Goal: Check status: Check status

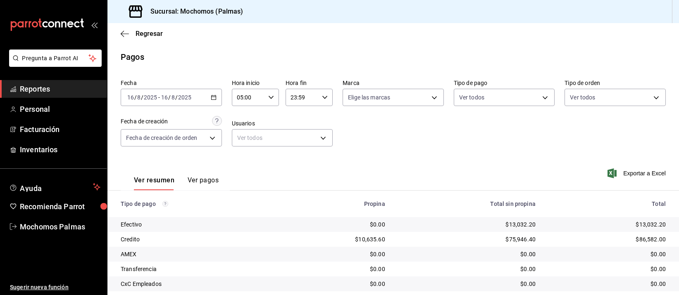
scroll to position [84, 0]
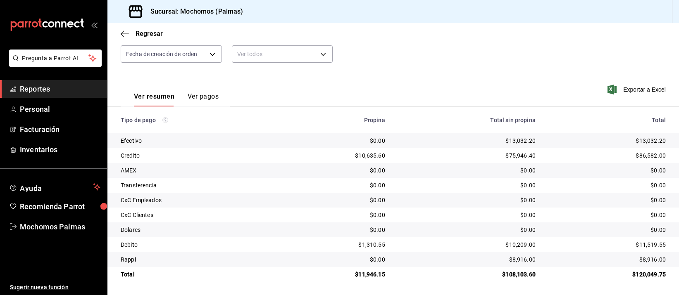
click at [298, 162] on td "$10,635.60" at bounding box center [335, 155] width 111 height 15
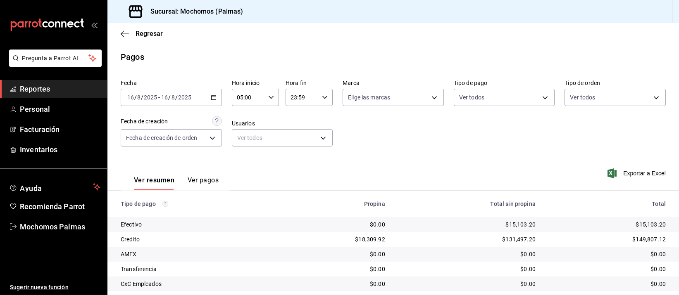
click at [382, 140] on div "Fecha [DATE] [DATE] - [DATE] [DATE] Hora inicio 05:00 Hora inicio Hora fin 23:5…" at bounding box center [393, 116] width 545 height 80
drag, startPoint x: 410, startPoint y: 155, endPoint x: 410, endPoint y: 149, distance: 6.2
click at [410, 154] on div "Fecha [DATE] [DATE] - [DATE] [DATE] Hora inicio 05:00 Hora inicio Hora fin 23:5…" at bounding box center [393, 116] width 545 height 80
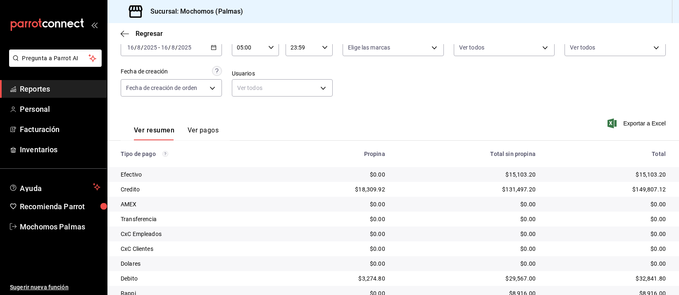
scroll to position [84, 0]
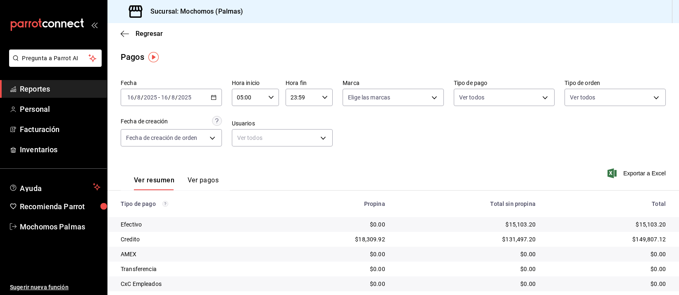
click at [273, 97] on div "05:00 Hora inicio" at bounding box center [255, 97] width 47 height 17
click at [240, 139] on span "06" at bounding box center [242, 139] width 10 height 7
drag, startPoint x: 361, startPoint y: 131, endPoint x: 310, endPoint y: 118, distance: 53.0
click at [361, 131] on div at bounding box center [339, 147] width 679 height 295
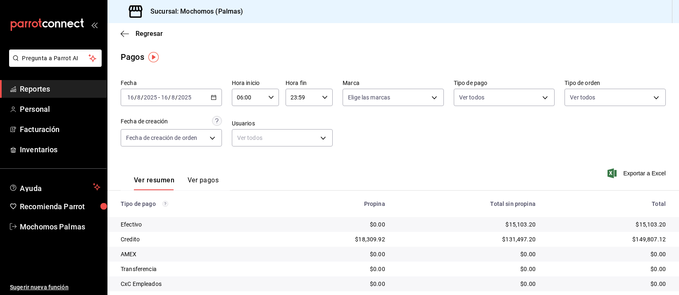
click at [215, 97] on div "2025-08-16 16 / 8 / 2025 - 2025-08-16 16 / 8 / 2025" at bounding box center [171, 97] width 101 height 17
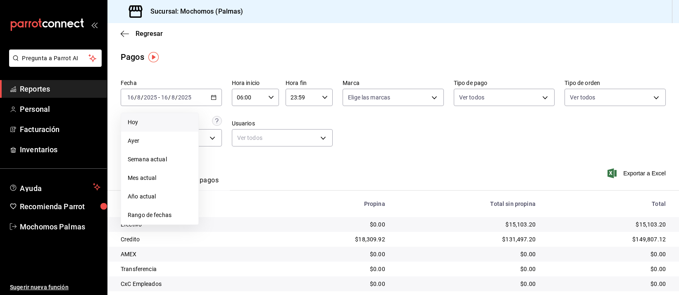
click at [167, 123] on span "Hoy" at bounding box center [160, 122] width 64 height 9
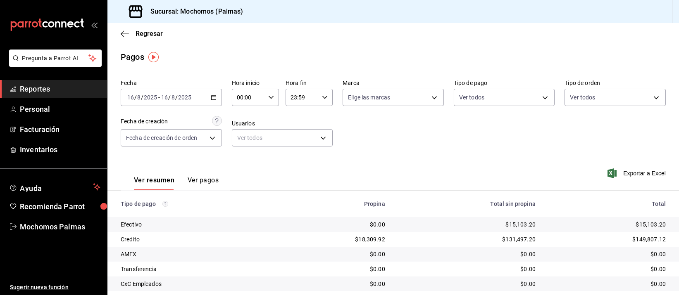
click at [273, 95] on div "00:00 Hora inicio" at bounding box center [255, 97] width 47 height 17
click at [240, 151] on span "07" at bounding box center [242, 154] width 10 height 7
type input "07:00"
click at [364, 145] on div at bounding box center [339, 147] width 679 height 295
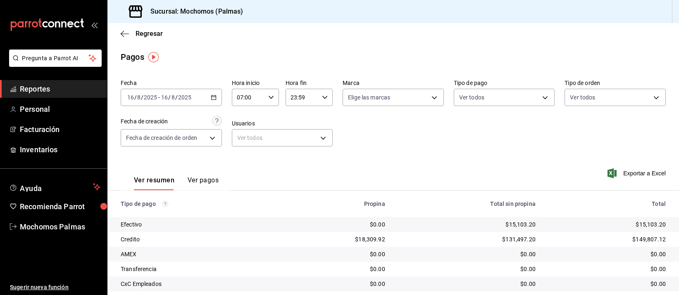
click at [367, 136] on div "Fecha 2025-08-16 16 / 8 / 2025 - 2025-08-16 16 / 8 / 2025 Hora inicio 07:00 Hor…" at bounding box center [393, 116] width 545 height 80
click at [363, 129] on div "Fecha 2025-08-16 16 / 8 / 2025 - 2025-08-16 16 / 8 / 2025 Hora inicio 07:00 Hor…" at bounding box center [393, 116] width 545 height 80
click at [362, 131] on div "Fecha 2025-08-16 16 / 8 / 2025 - 2025-08-16 16 / 8 / 2025 Hora inicio 07:00 Hor…" at bounding box center [393, 116] width 545 height 80
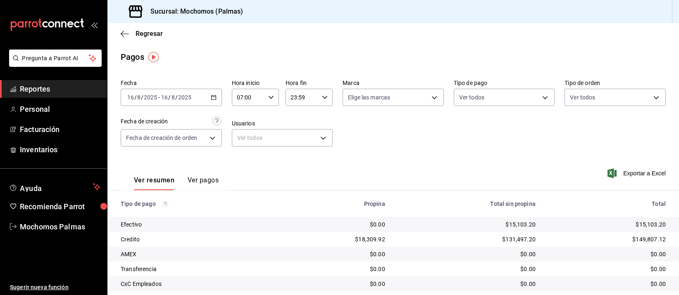
click at [448, 239] on div "$131,497.20" at bounding box center [466, 239] width 137 height 8
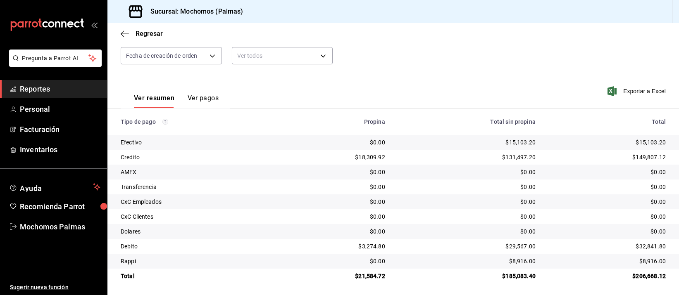
scroll to position [84, 0]
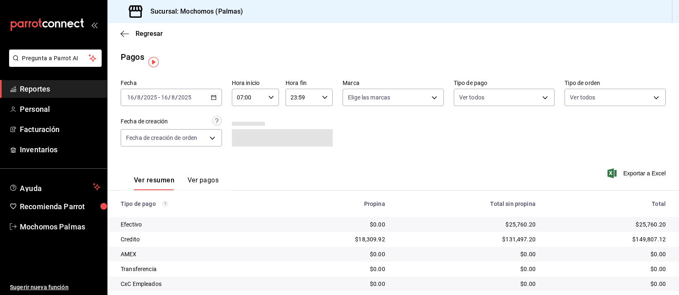
scroll to position [84, 0]
